Goal: Task Accomplishment & Management: Use online tool/utility

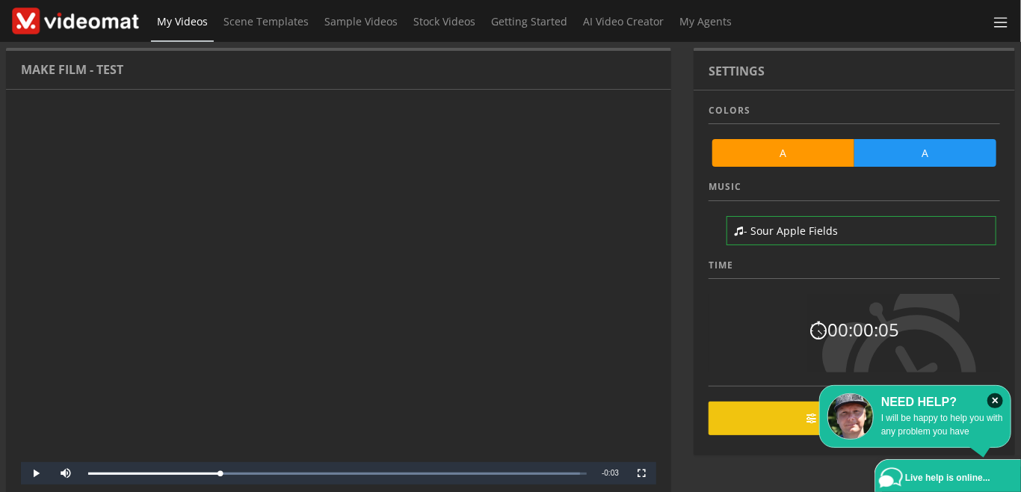
scroll to position [154, 0]
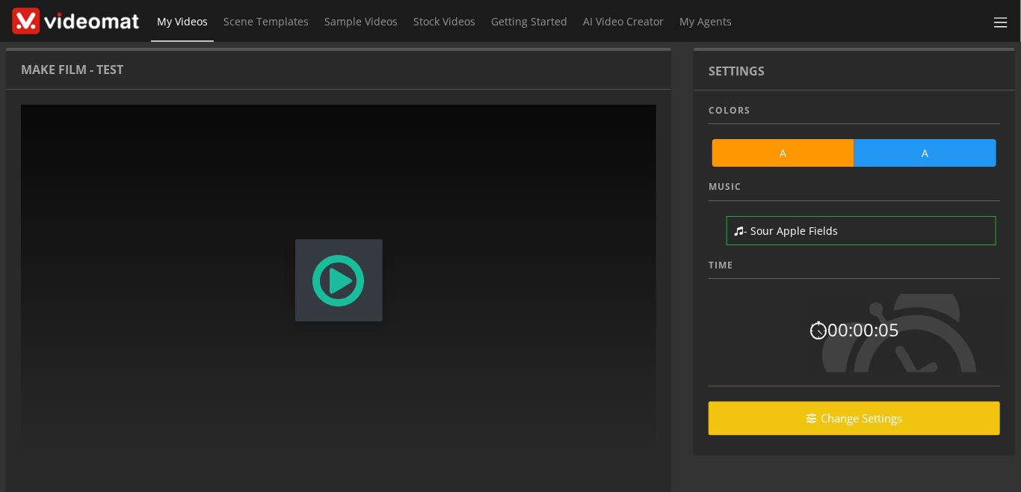
scroll to position [154, 0]
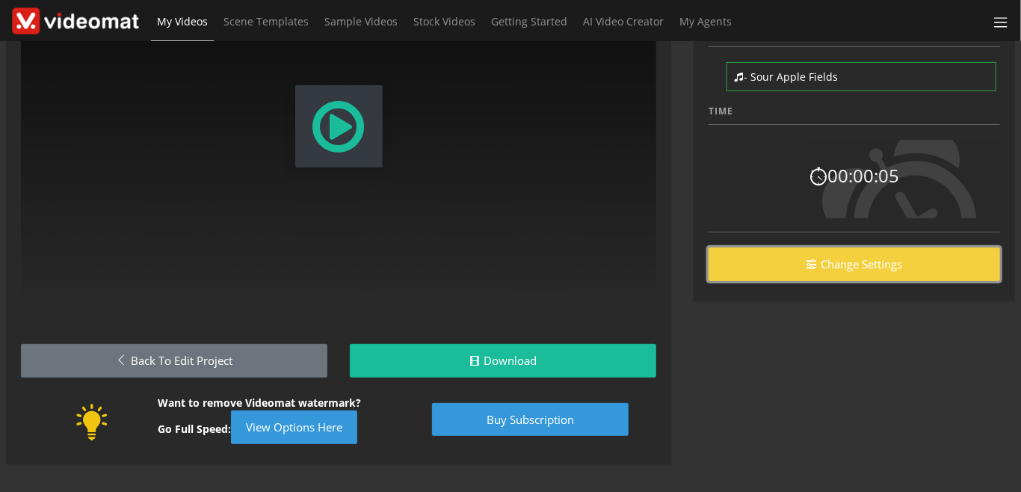
click at [824, 271] on link "Change Settings" at bounding box center [853, 264] width 291 height 34
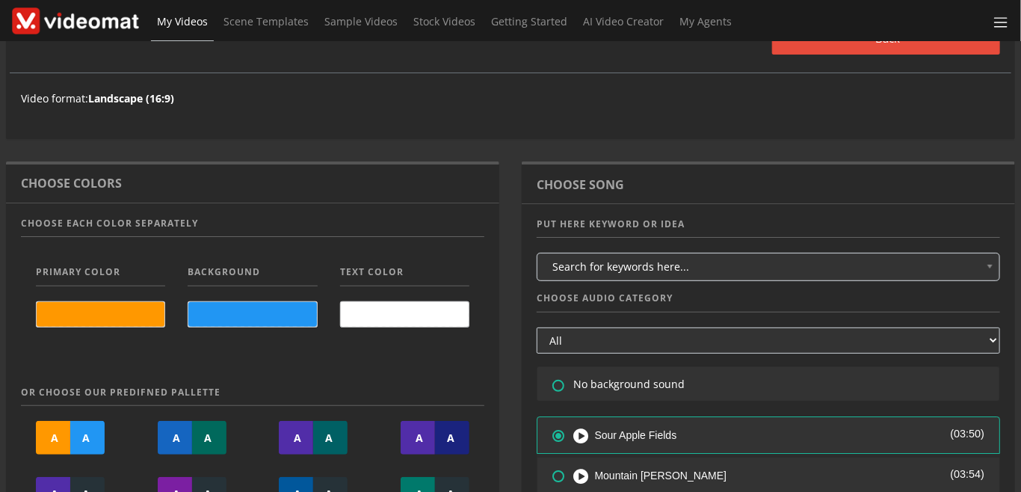
scroll to position [172, 0]
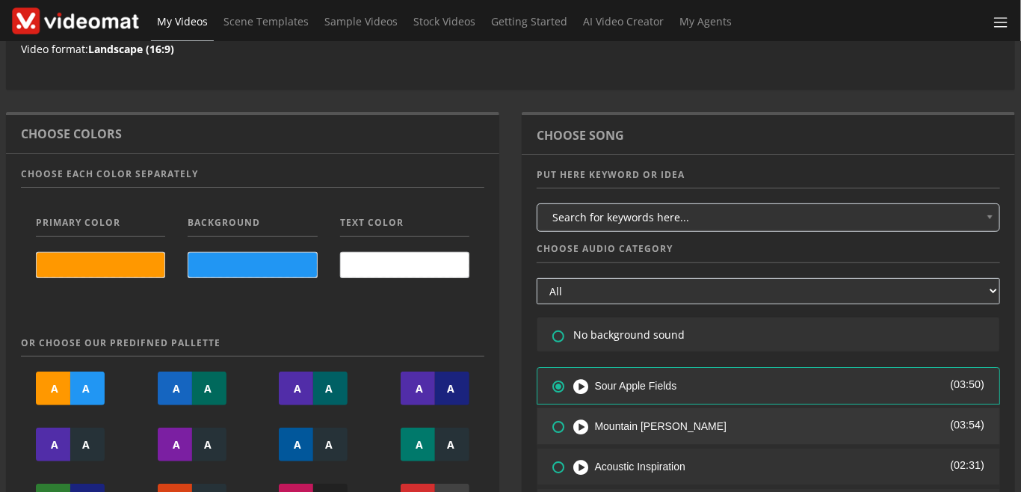
click at [549, 416] on icon at bounding box center [549, 416] width 0 height 0
click at [554, 424] on input"] "radio" at bounding box center [557, 422] width 10 height 10
radio input"] "true"
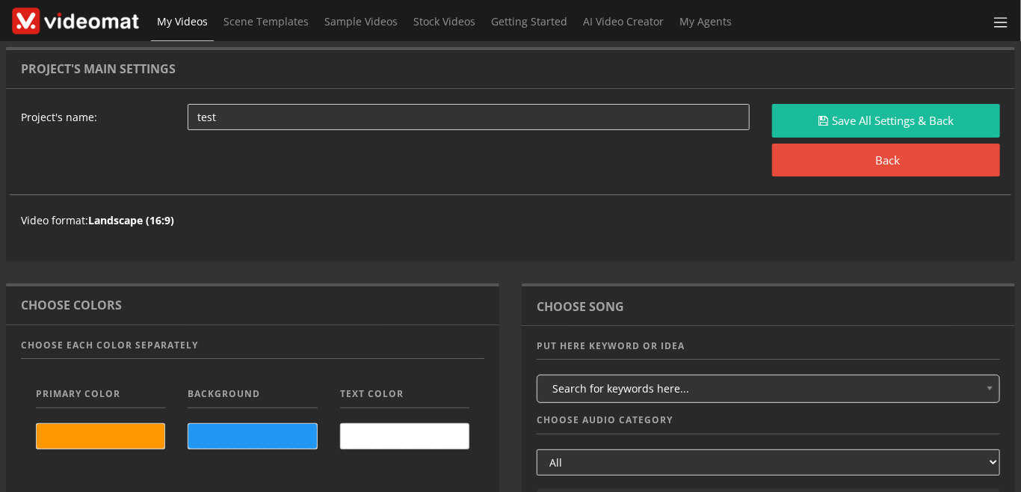
scroll to position [0, 0]
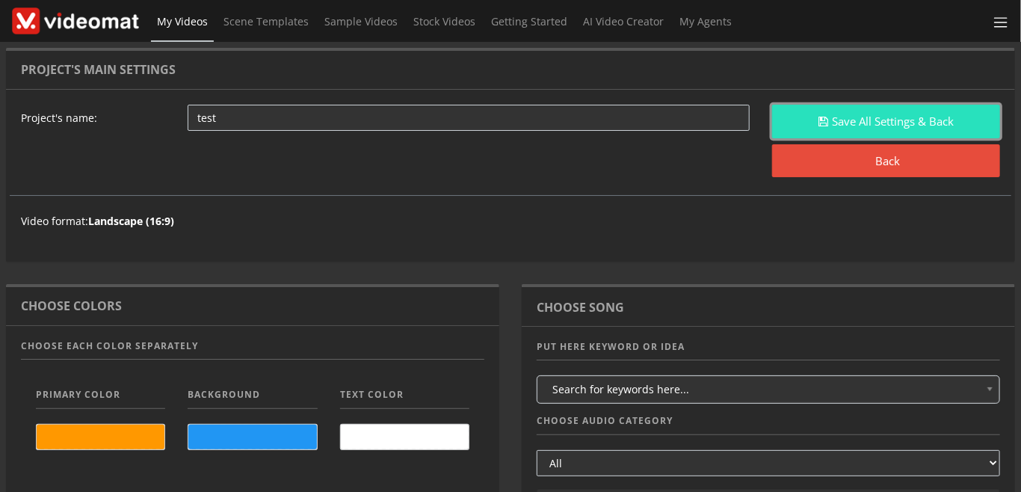
click at [834, 118] on button "Save All Settings & Back" at bounding box center [886, 122] width 228 height 34
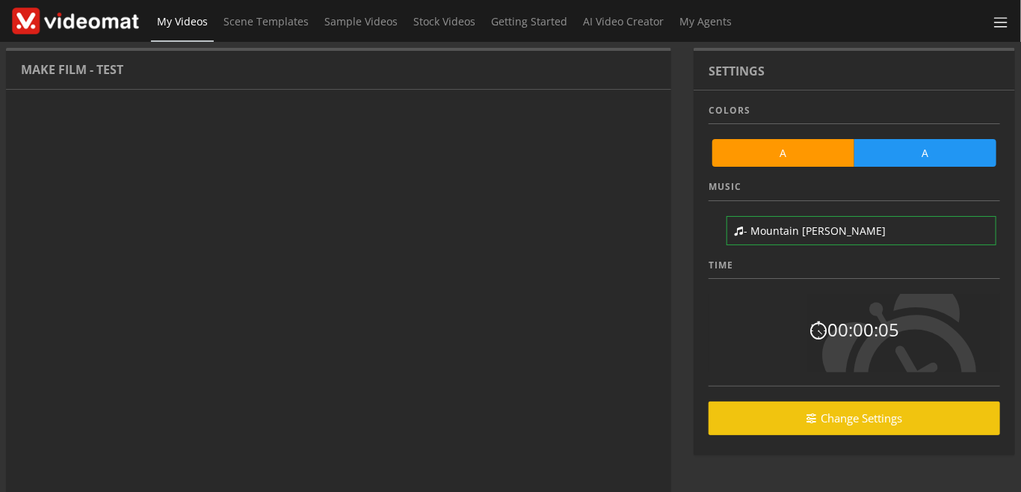
scroll to position [88, 0]
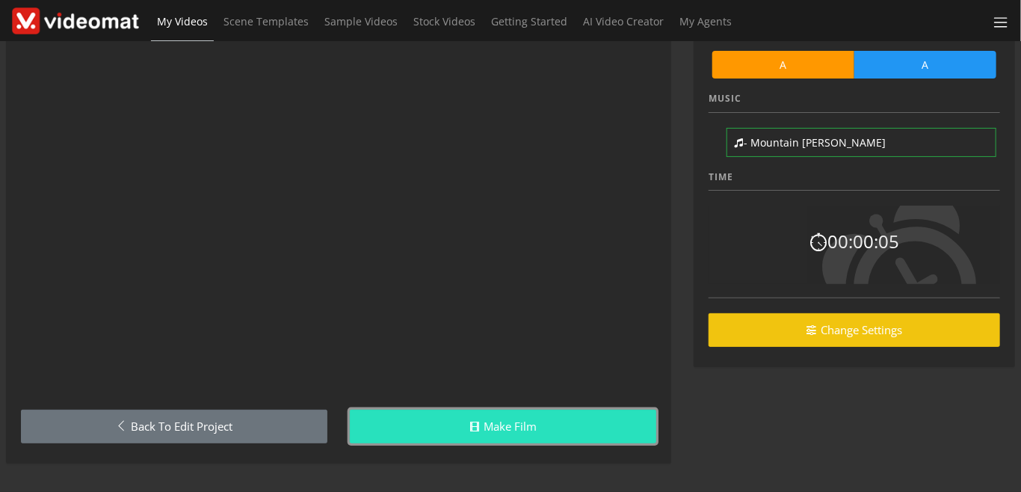
click at [501, 427] on link "Make Film" at bounding box center [503, 427] width 306 height 34
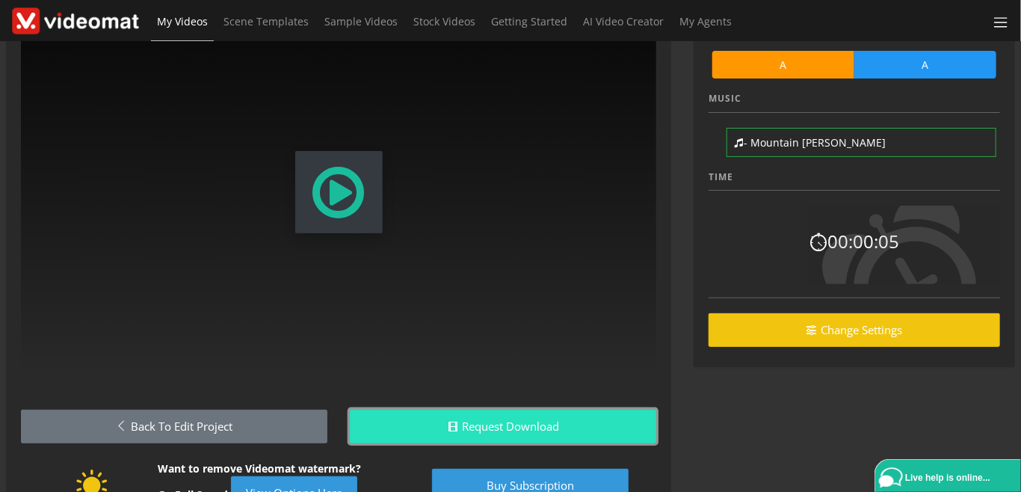
click at [515, 427] on button "Request Download" at bounding box center [503, 427] width 306 height 34
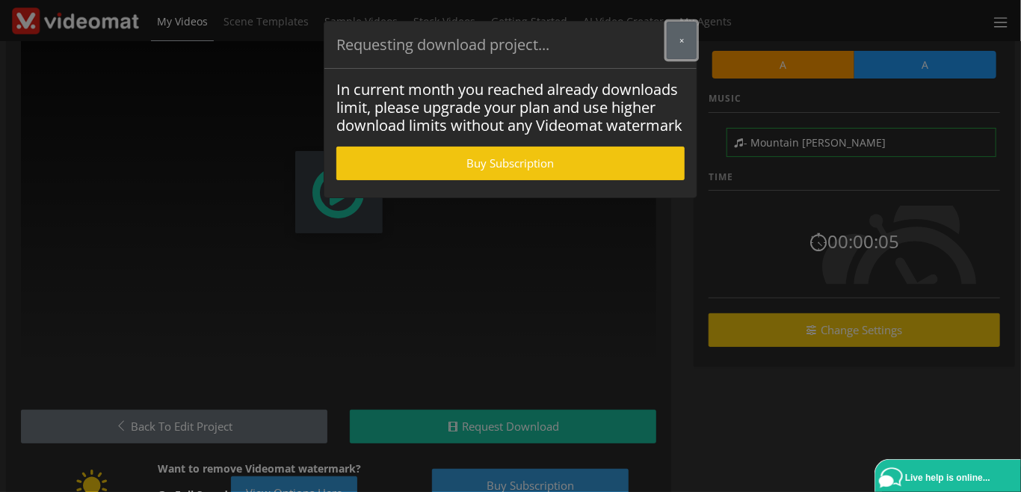
click at [673, 39] on button "×" at bounding box center [682, 40] width 30 height 37
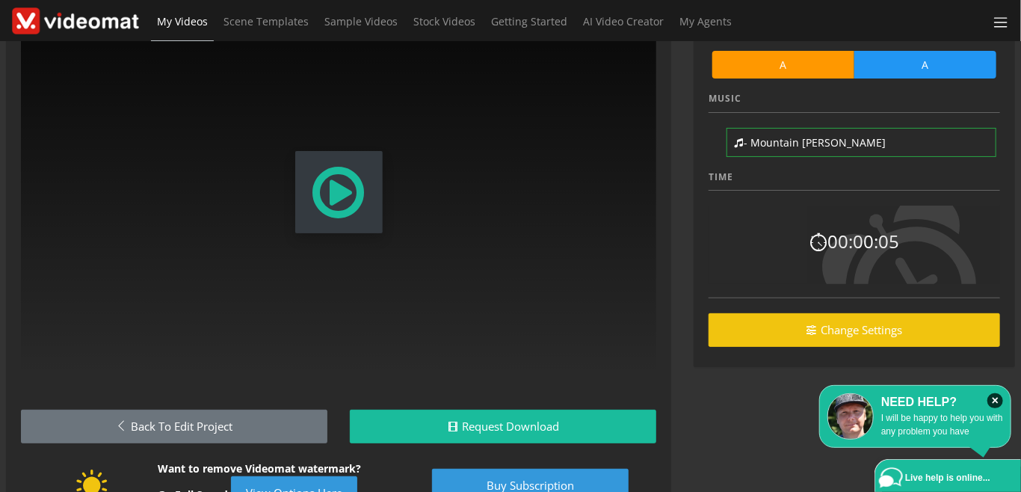
click at [333, 395] on div "Video Player is loading. Play Skip Backward Mute Current Time 0:00 / Duration 0…" at bounding box center [338, 265] width 665 height 528
